Goal: Information Seeking & Learning: Understand process/instructions

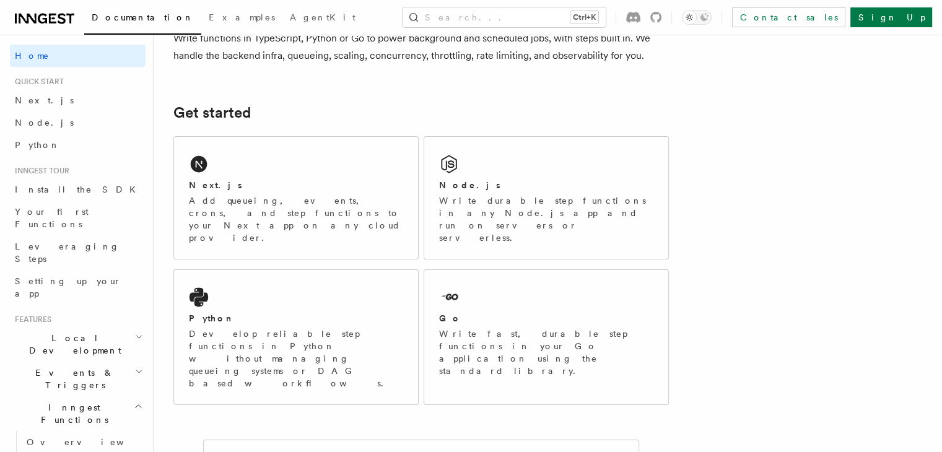
scroll to position [125, 0]
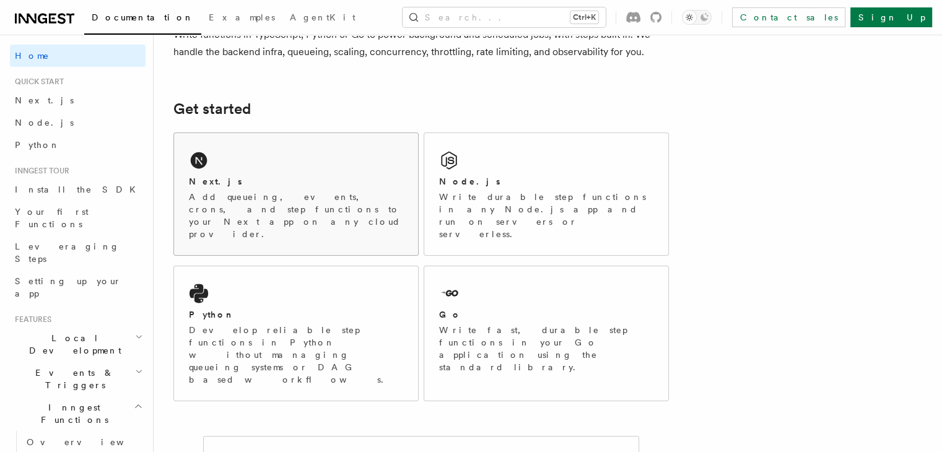
click at [281, 176] on div "Next.js" at bounding box center [296, 181] width 214 height 13
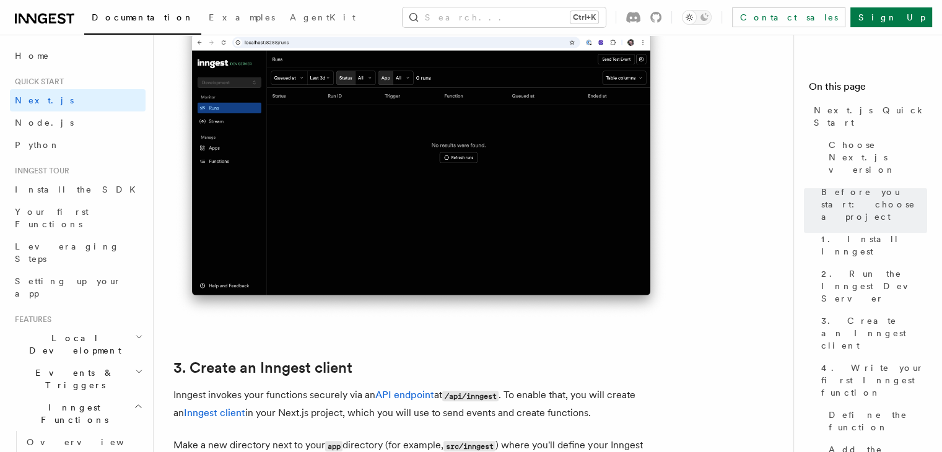
scroll to position [1153, 0]
click at [347, 204] on img at bounding box center [420, 163] width 495 height 311
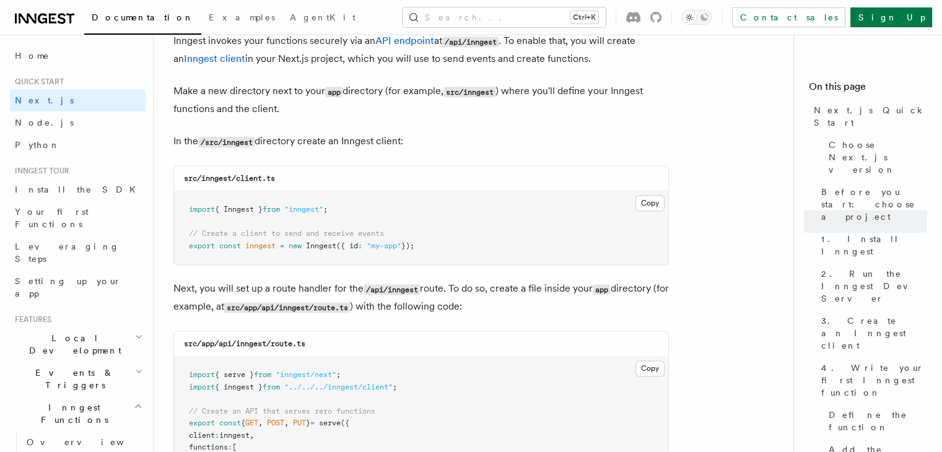
scroll to position [1508, 0]
click at [658, 201] on button "Copy Copied" at bounding box center [649, 202] width 29 height 16
